Goal: Check status: Verify the current state of an ongoing process or item

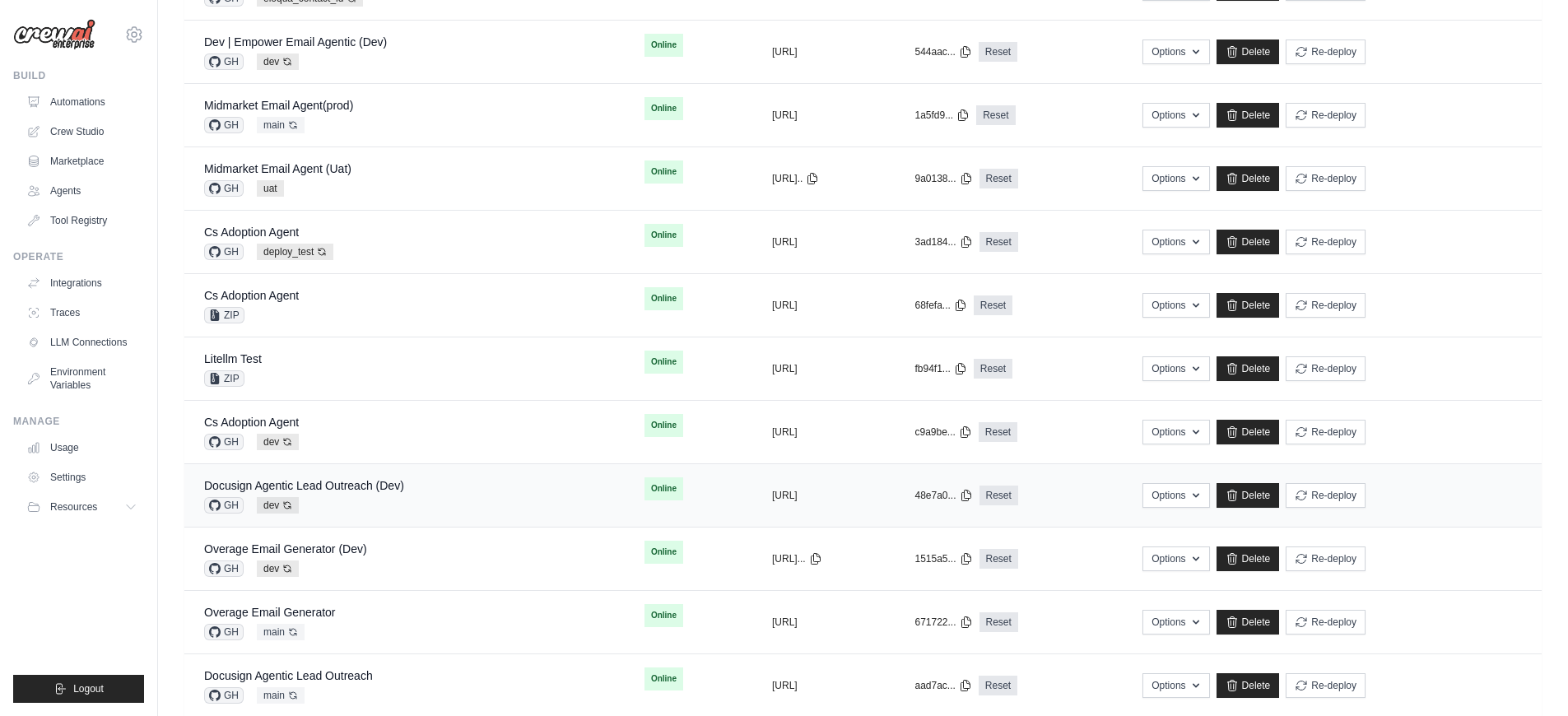
scroll to position [415, 0]
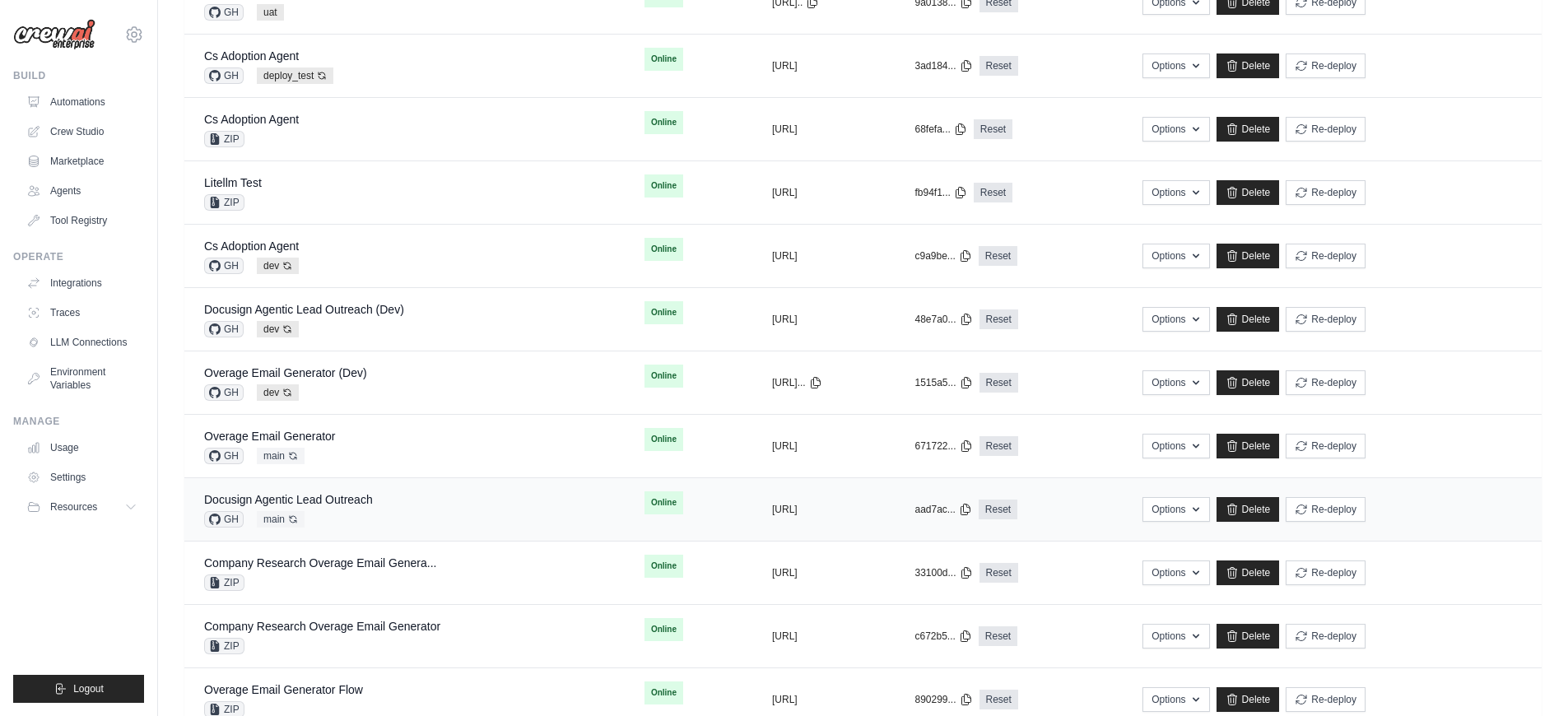
click at [446, 517] on div "Docusign Agentic Lead Outreach GH main Auto-deploy enabled" at bounding box center [404, 509] width 401 height 36
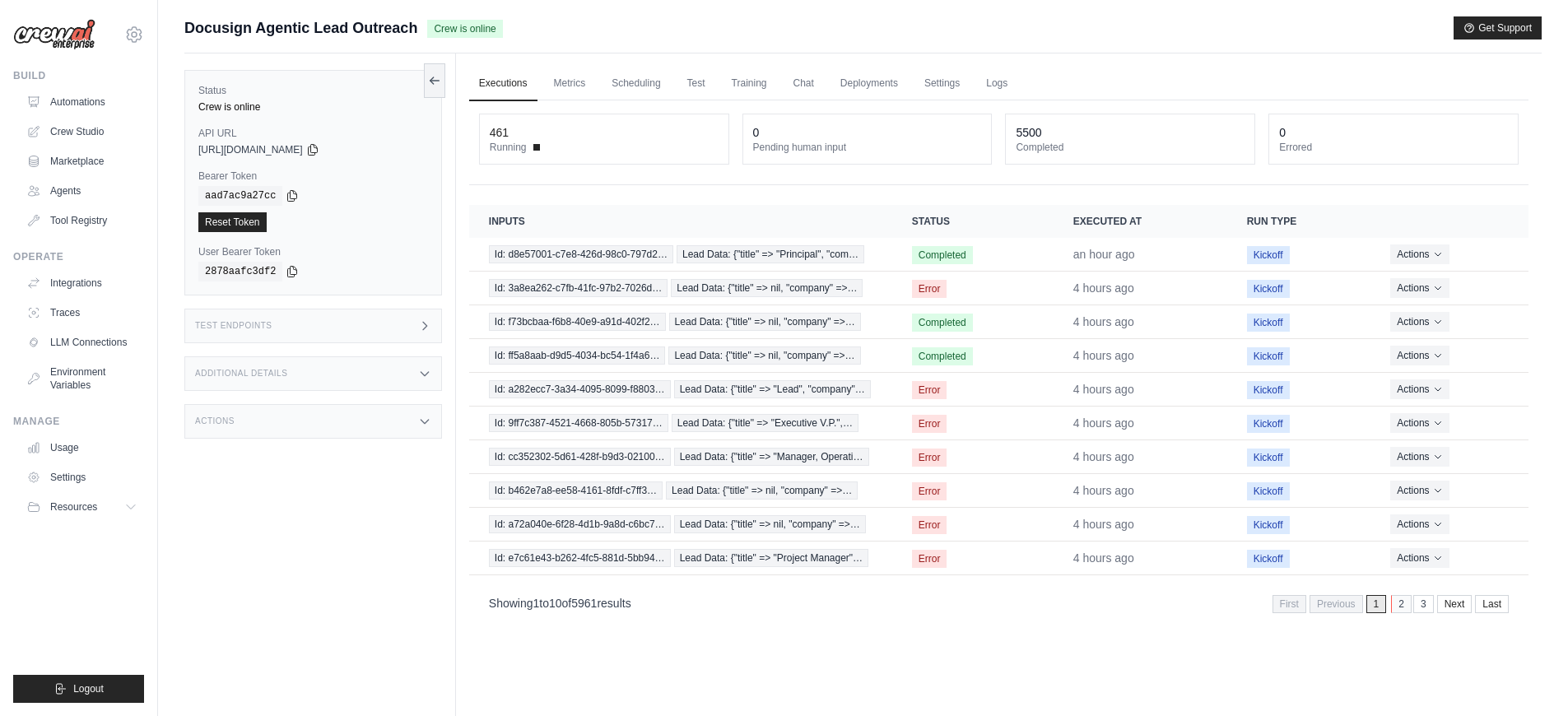
click at [1399, 607] on link "2" at bounding box center [1401, 604] width 20 height 18
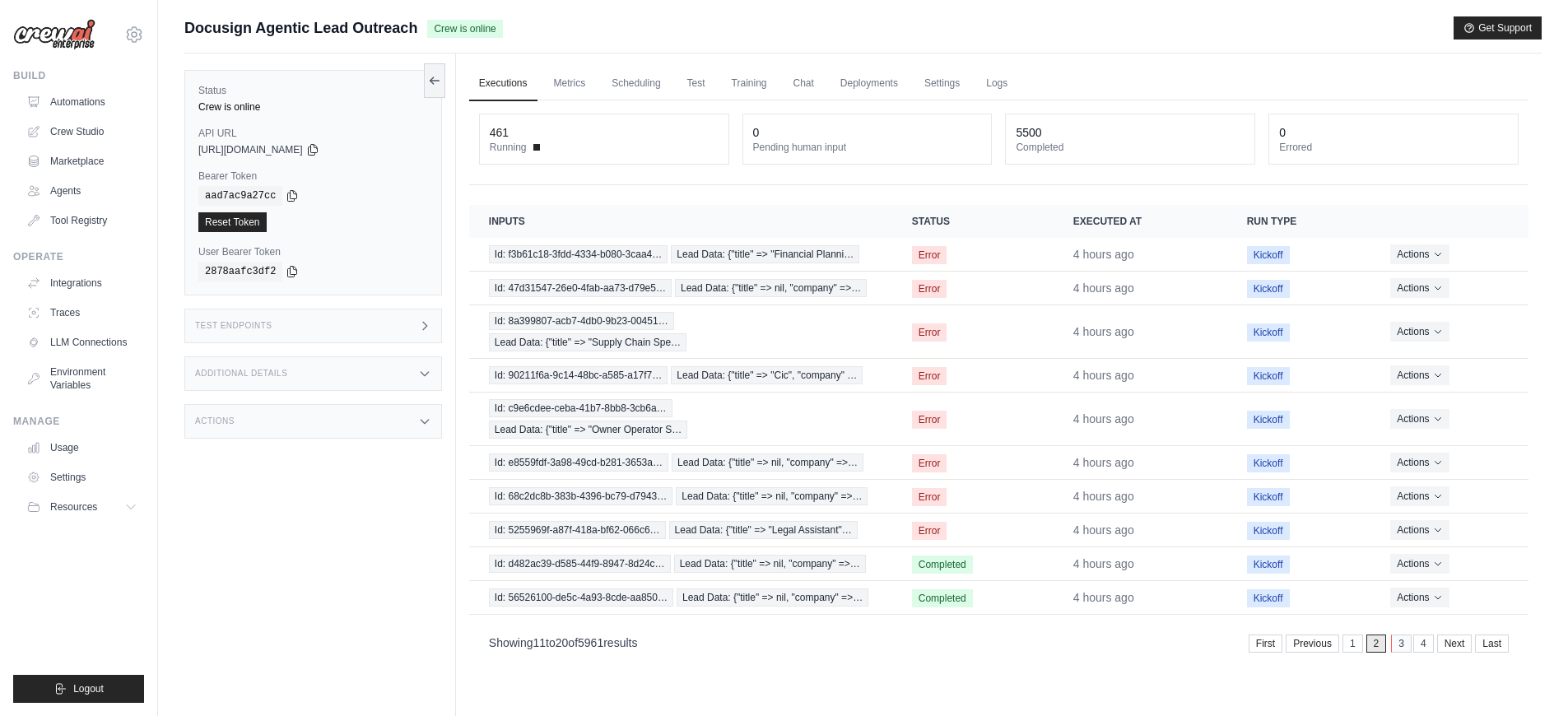
click at [1404, 647] on link "3" at bounding box center [1401, 644] width 20 height 18
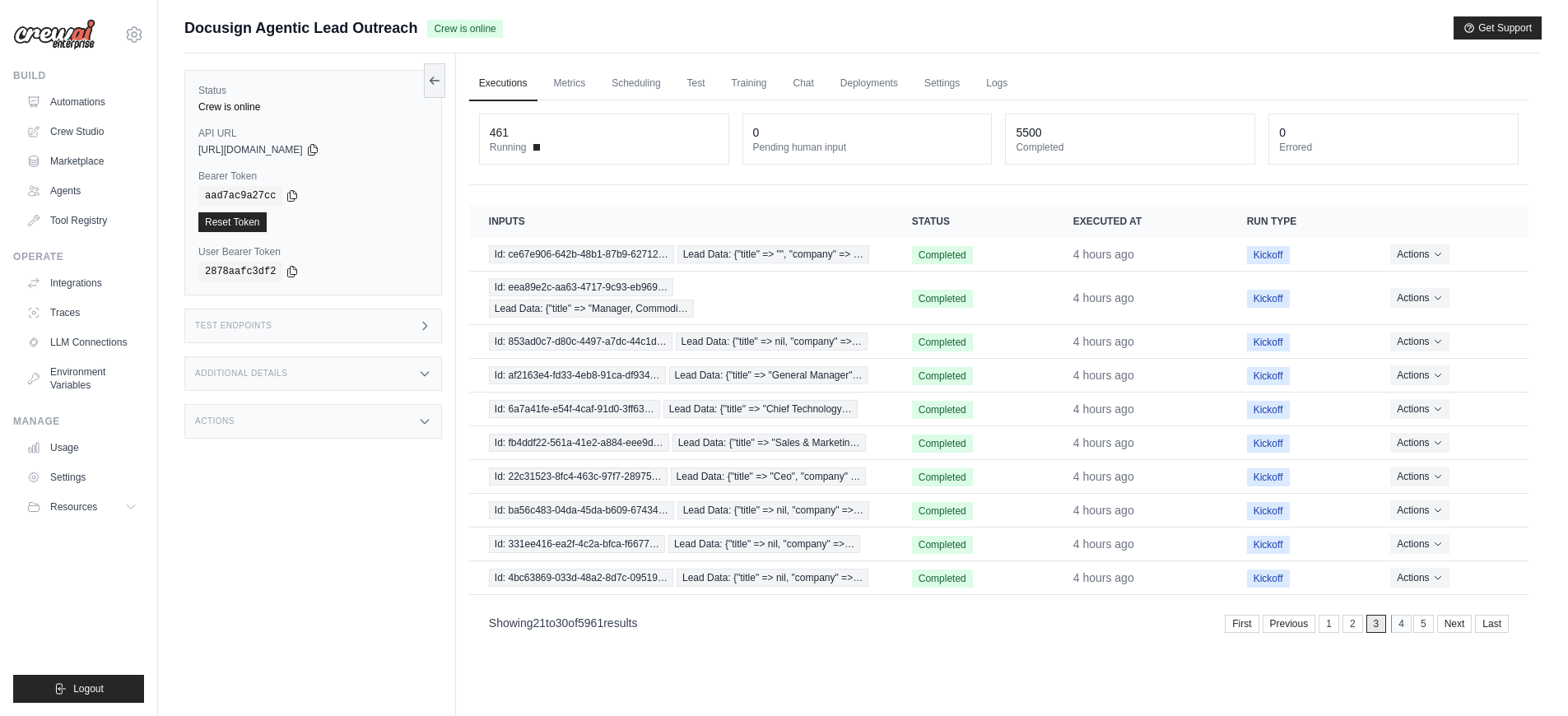
click at [1400, 632] on link "4" at bounding box center [1401, 625] width 20 height 18
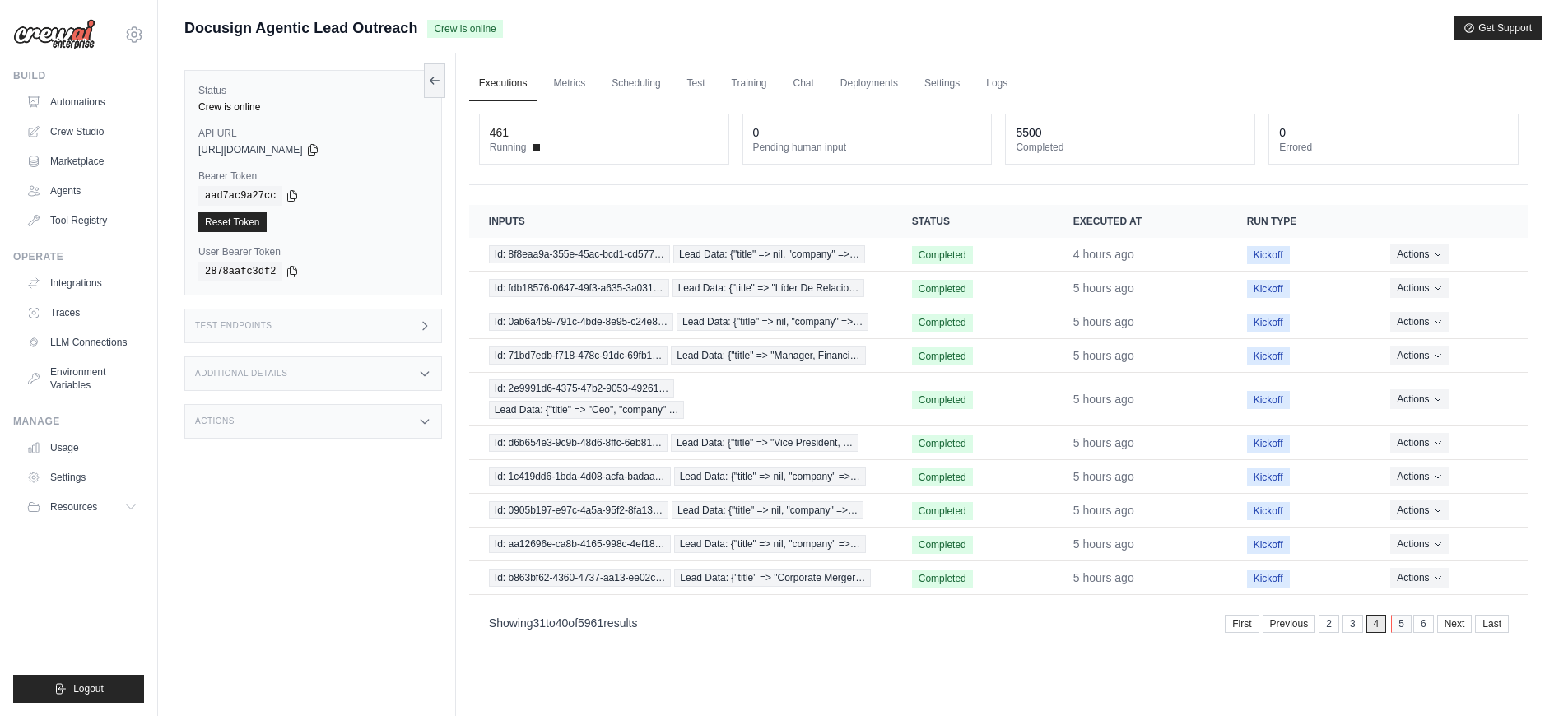
click at [1403, 627] on link "5" at bounding box center [1401, 625] width 20 height 18
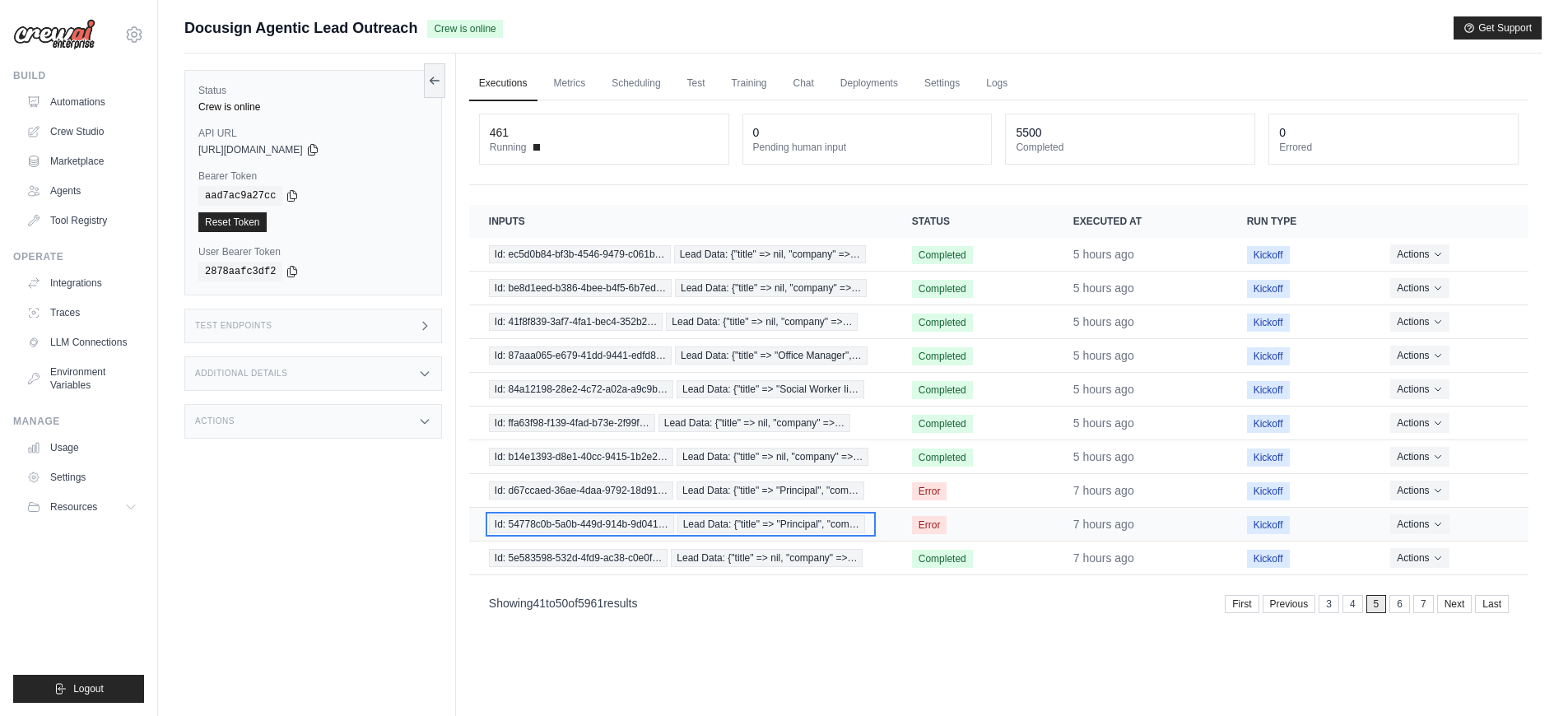
click at [620, 527] on span "Id: 54778c0b-5a0b-449d-914b-9d041…" at bounding box center [581, 525] width 185 height 18
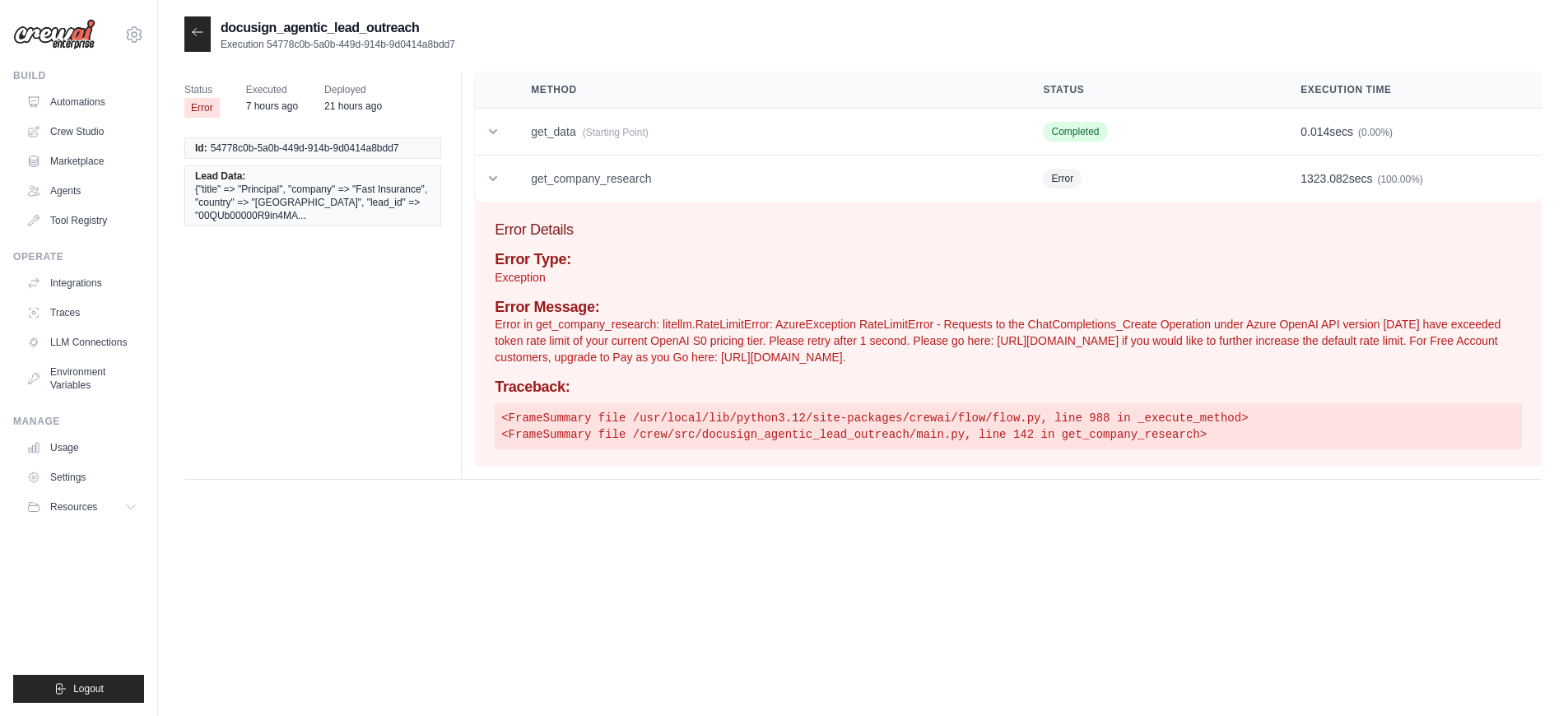
scroll to position [33, 0]
